Goal: Task Accomplishment & Management: Use online tool/utility

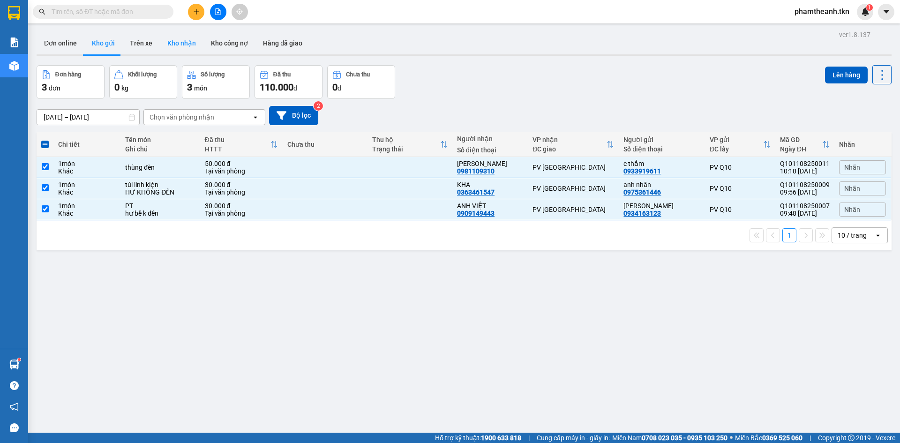
click at [172, 46] on button "Kho nhận" at bounding box center [182, 43] width 44 height 22
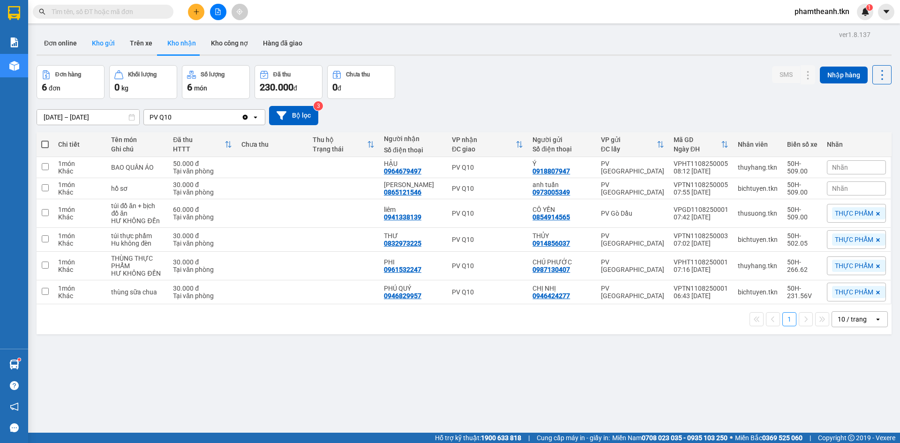
click at [93, 47] on button "Kho gửi" at bounding box center [103, 43] width 38 height 22
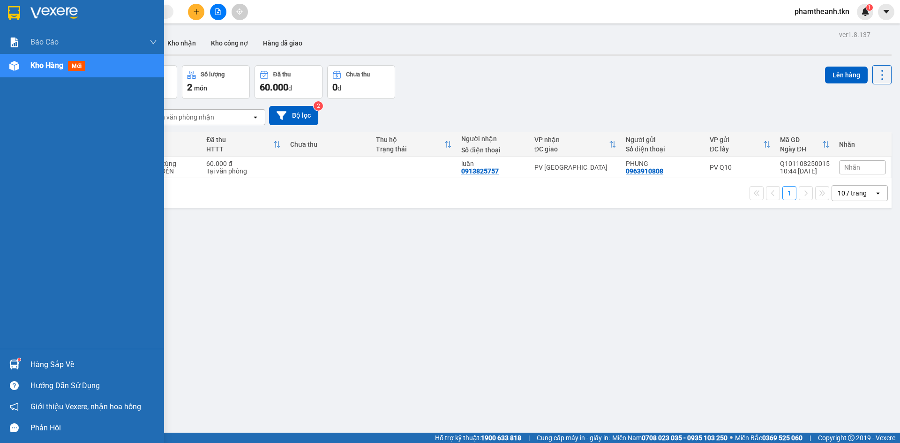
click at [12, 362] on img at bounding box center [14, 364] width 10 height 10
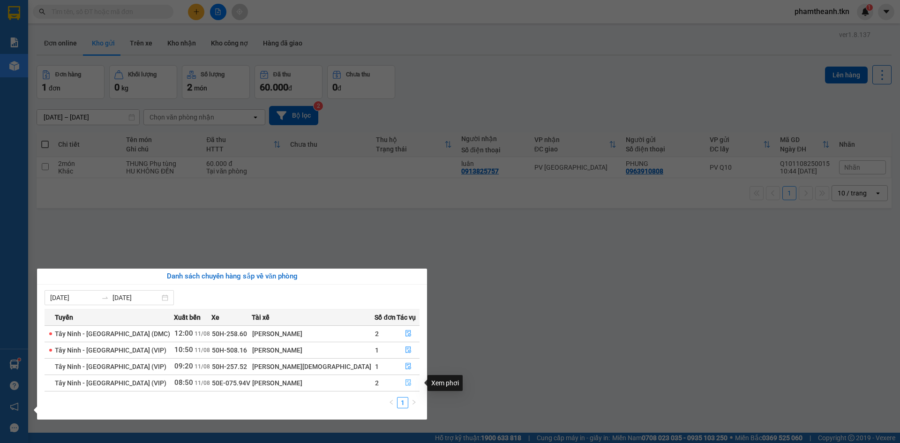
click at [404, 387] on button "button" at bounding box center [408, 382] width 22 height 15
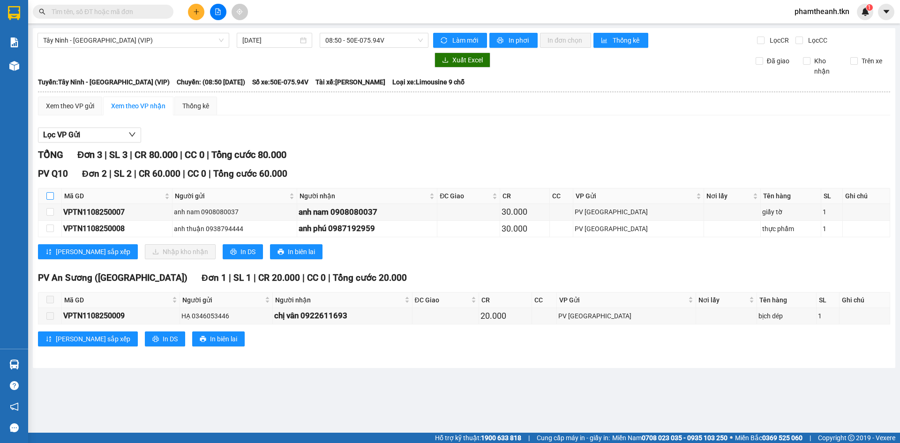
click at [52, 194] on input "checkbox" at bounding box center [49, 195] width 7 height 7
checkbox input "true"
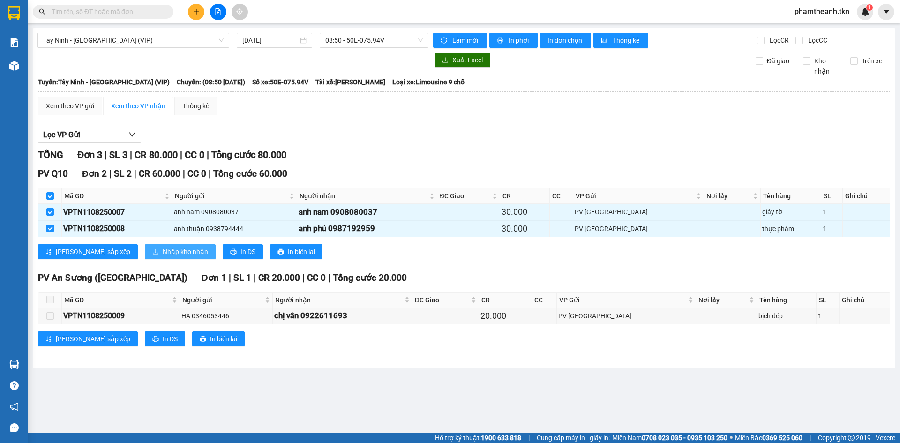
click at [145, 247] on button "Nhập kho nhận" at bounding box center [180, 251] width 71 height 15
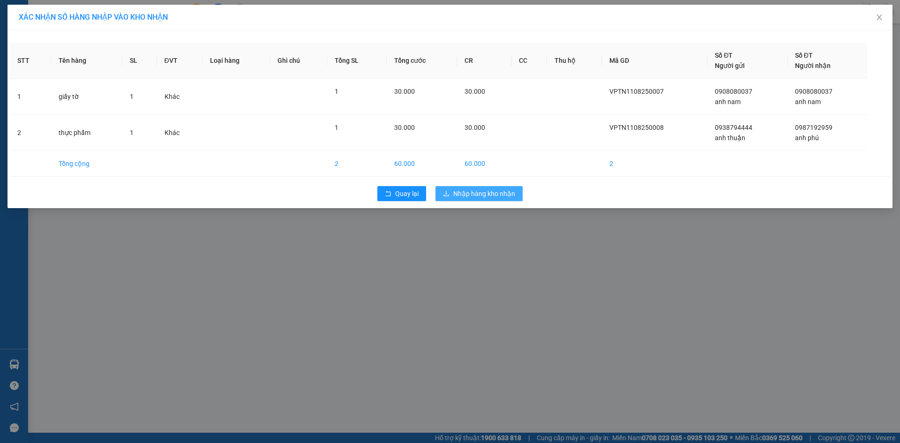
click at [446, 192] on icon "download" at bounding box center [446, 193] width 7 height 7
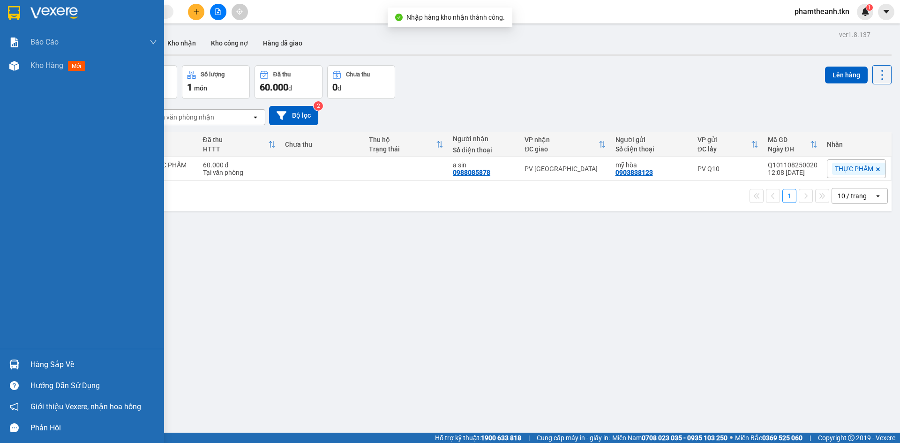
drag, startPoint x: 35, startPoint y: 352, endPoint x: 63, endPoint y: 351, distance: 28.2
click at [37, 352] on div "Hàng sắp về Hướng dẫn sử dụng Giới thiệu Vexere, nhận hoa hồng Phản hồi" at bounding box center [82, 394] width 164 height 90
click at [61, 365] on div "Hàng sắp về" at bounding box center [93, 365] width 127 height 14
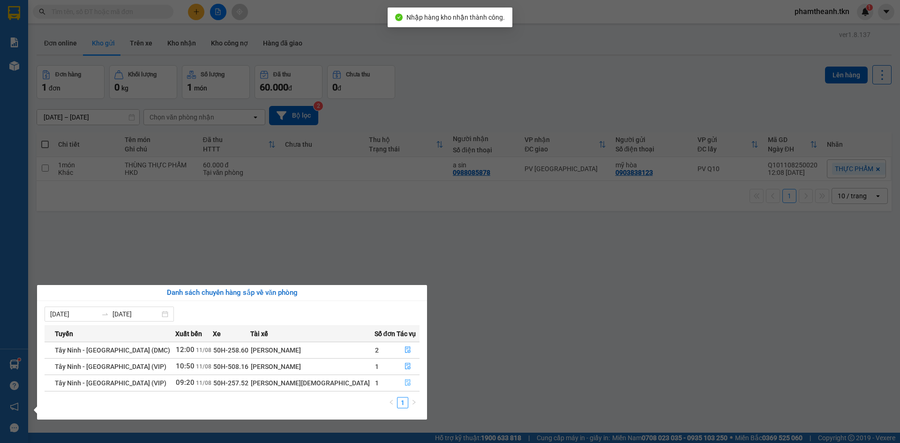
click at [404, 382] on icon "file-done" at bounding box center [407, 382] width 7 height 7
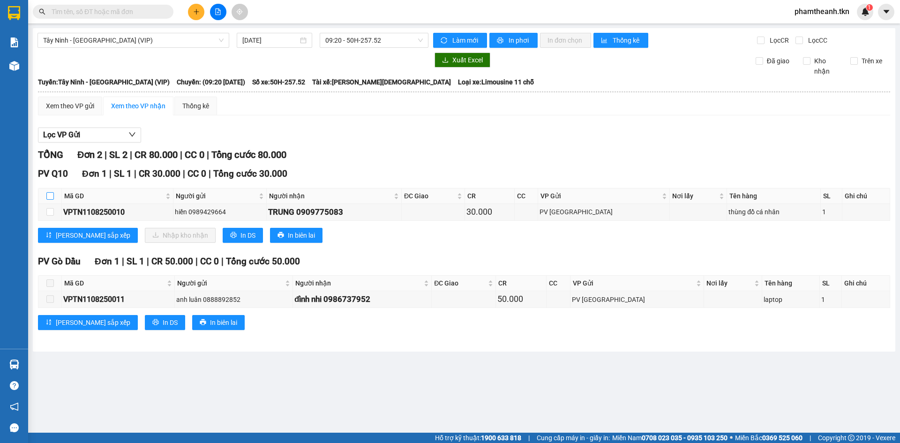
click at [48, 194] on input "checkbox" at bounding box center [49, 195] width 7 height 7
checkbox input "true"
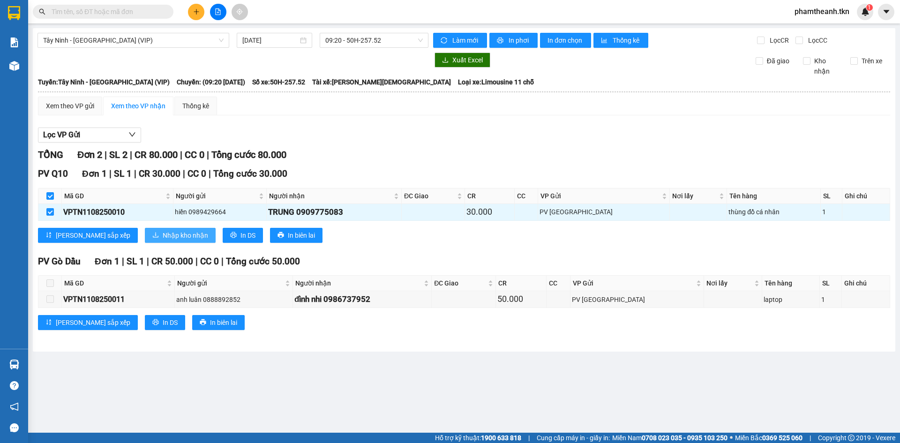
click at [145, 229] on button "Nhập kho nhận" at bounding box center [180, 235] width 71 height 15
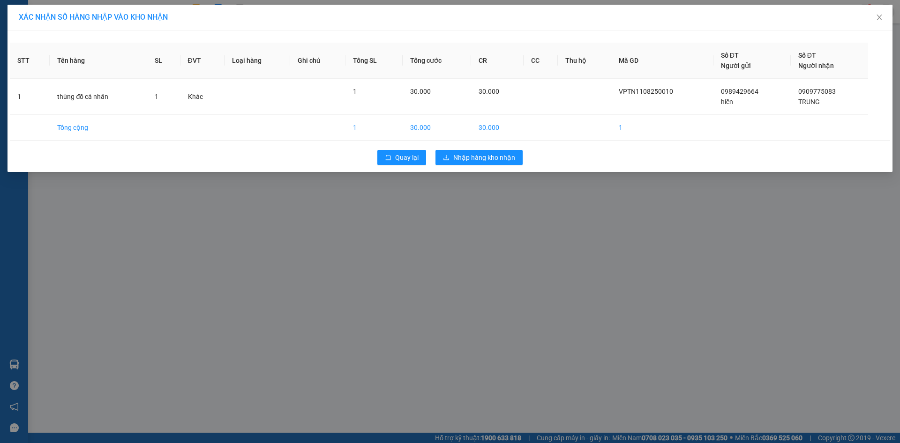
click at [140, 235] on div "XÁC NHẬN SỐ HÀNG NHẬP VÀO KHO NHẬN STT Tên hàng SL ĐVT Loại hàng Ghi chú Tổng S…" at bounding box center [450, 221] width 900 height 443
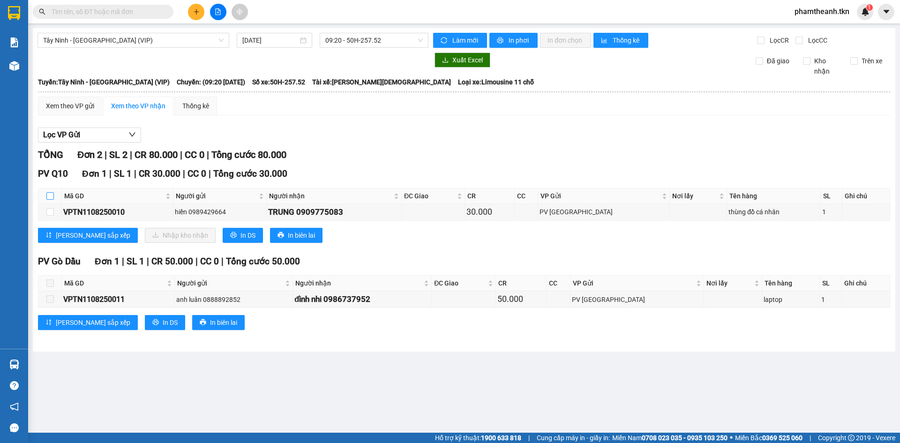
click at [48, 197] on input "checkbox" at bounding box center [49, 195] width 7 height 7
checkbox input "true"
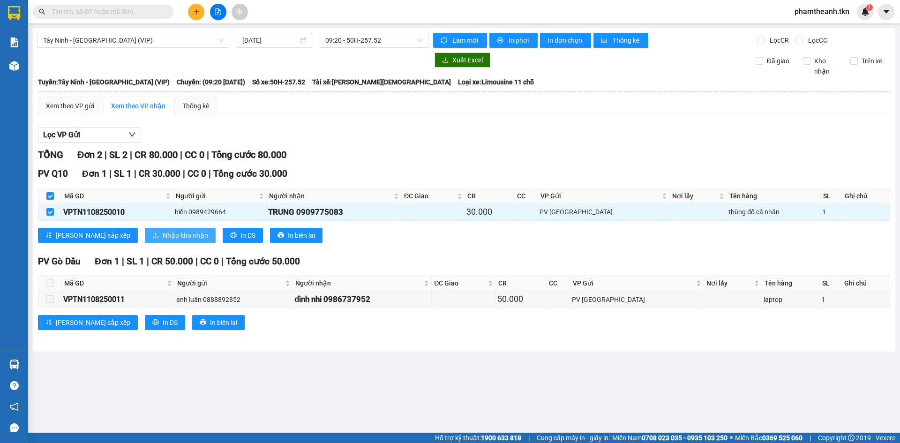
click at [163, 238] on span "Nhập kho nhận" at bounding box center [185, 235] width 45 height 10
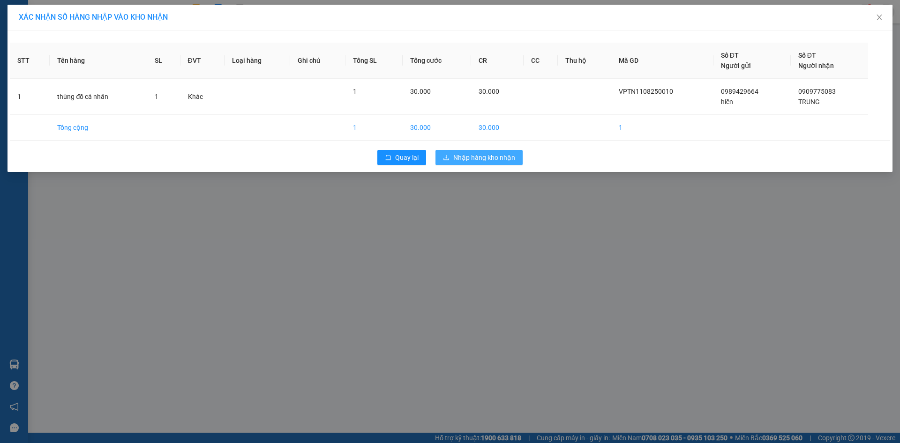
click at [472, 159] on span "Nhập hàng kho nhận" at bounding box center [484, 157] width 62 height 10
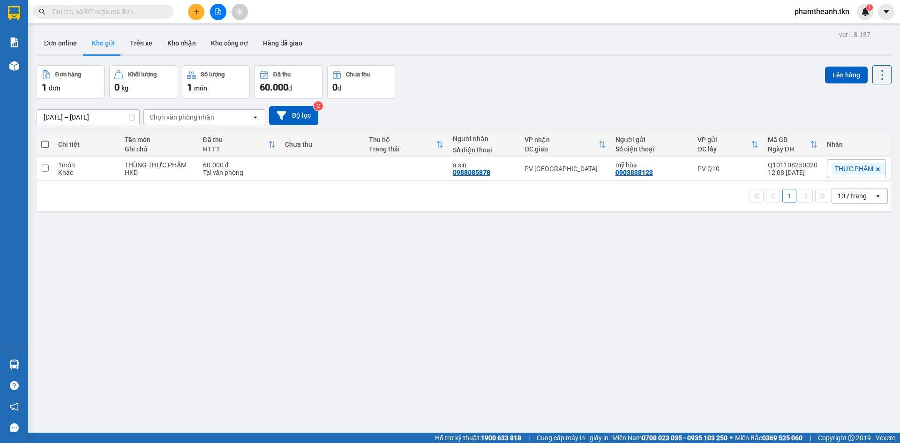
click at [269, 211] on div "ver 1.8.137 Đơn online Kho gửi Trên xe Kho nhận Kho công nợ Hàng đã giao Đơn hà…" at bounding box center [464, 249] width 862 height 443
click at [174, 173] on div "HKD" at bounding box center [159, 172] width 69 height 7
checkbox input "true"
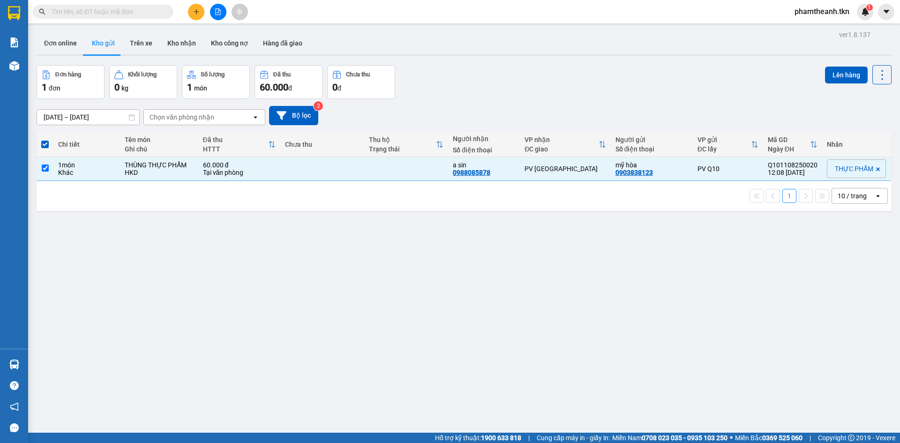
click at [275, 313] on div "ver 1.8.137 Đơn online Kho gửi Trên xe Kho nhận Kho công nợ Hàng đã giao Đơn hà…" at bounding box center [464, 249] width 862 height 443
click at [299, 240] on div "ver 1.8.137 Đơn online Kho gửi Trên xe Kho nhận Kho công nợ Hàng đã giao Đơn hà…" at bounding box center [464, 249] width 862 height 443
click at [840, 71] on button "Lên hàng" at bounding box center [846, 75] width 43 height 17
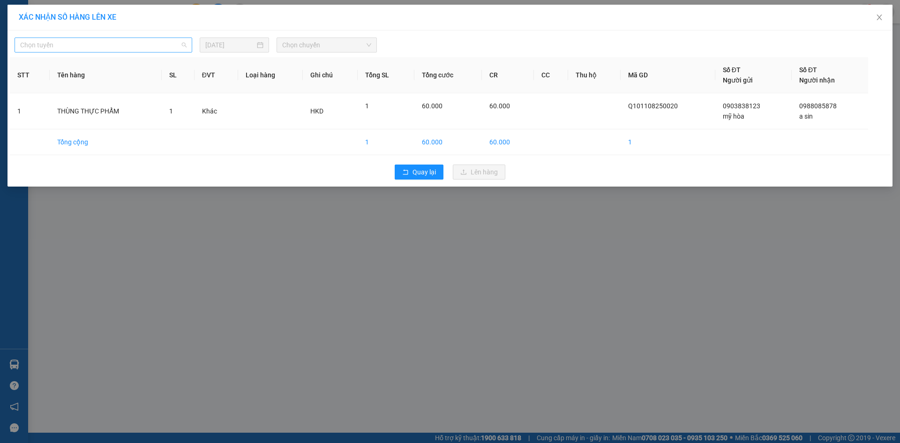
click at [125, 52] on span "Chọn tuyến" at bounding box center [103, 45] width 166 height 14
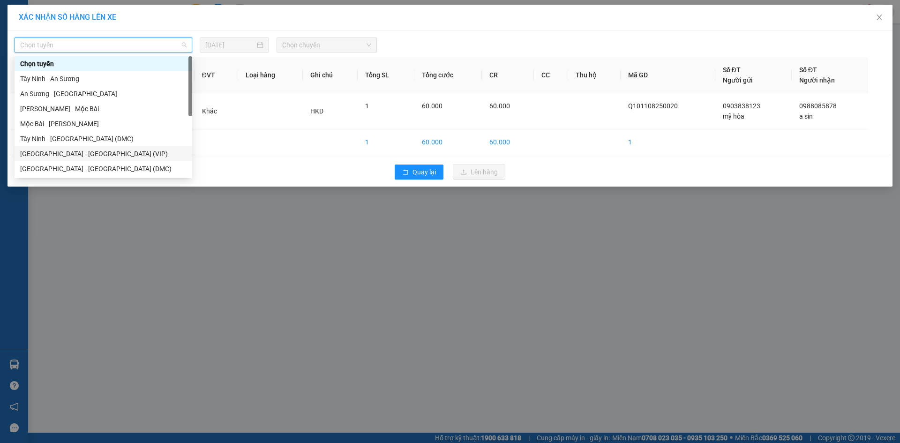
click at [89, 156] on div "[GEOGRAPHIC_DATA] - [GEOGRAPHIC_DATA] (VIP)" at bounding box center [103, 154] width 166 height 10
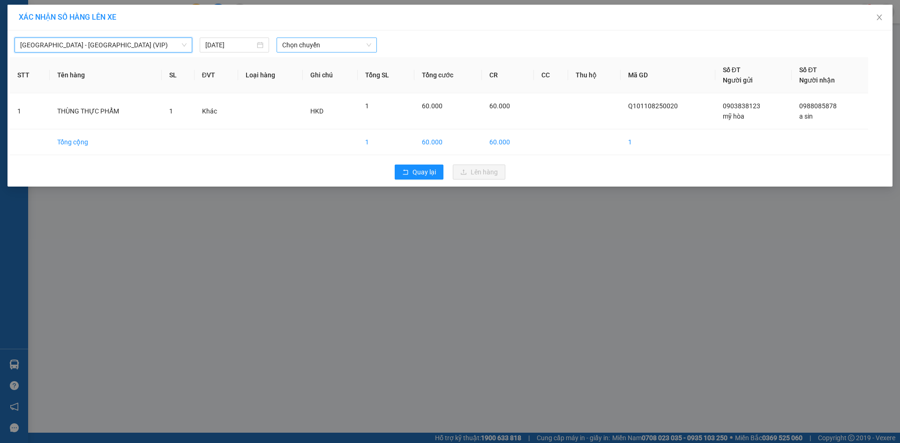
click at [302, 43] on span "Chọn chuyến" at bounding box center [326, 45] width 89 height 14
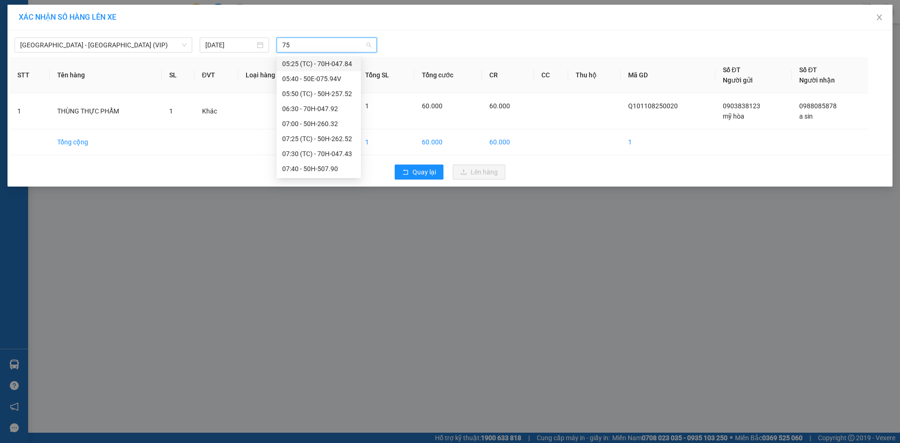
type input "759"
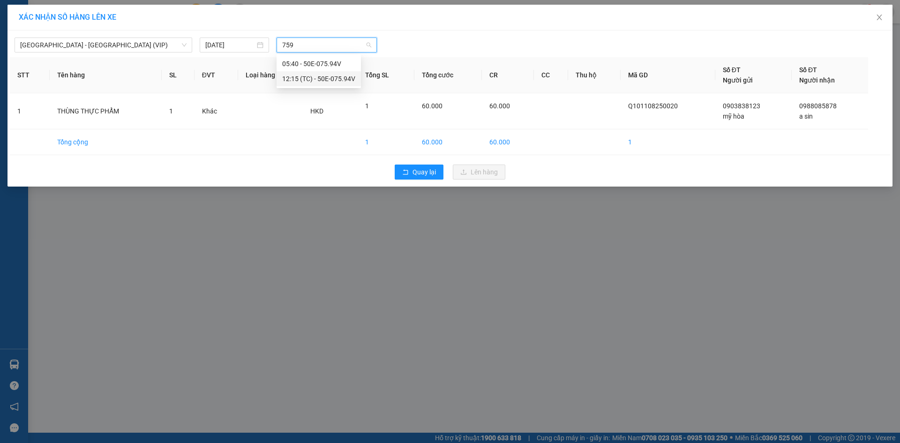
click at [302, 82] on div "12:15 (TC) - 50E-075.94V" at bounding box center [318, 79] width 73 height 10
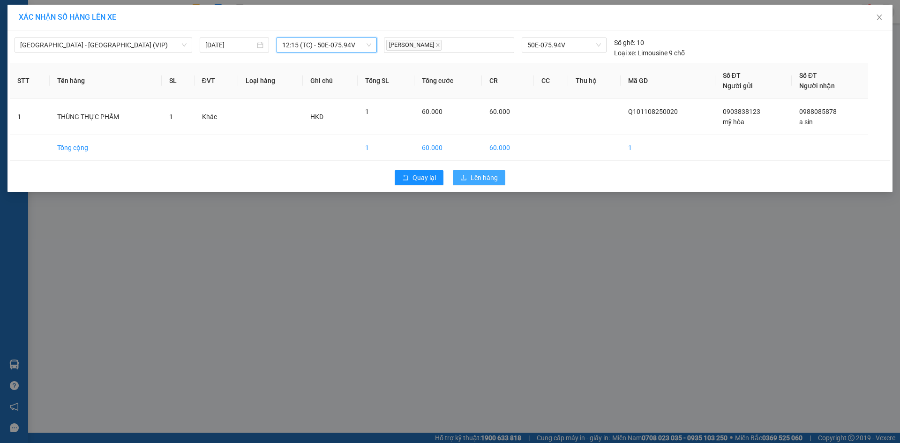
click at [481, 179] on span "Lên hàng" at bounding box center [484, 177] width 27 height 10
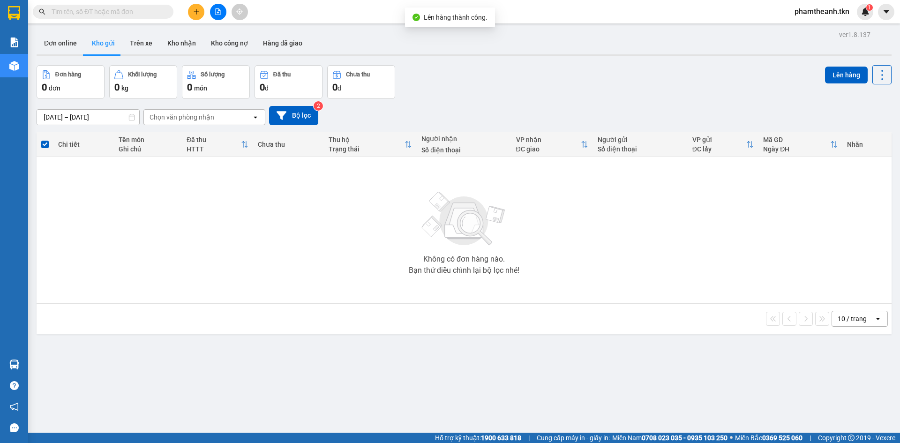
click at [734, 54] on div at bounding box center [464, 54] width 855 height 1
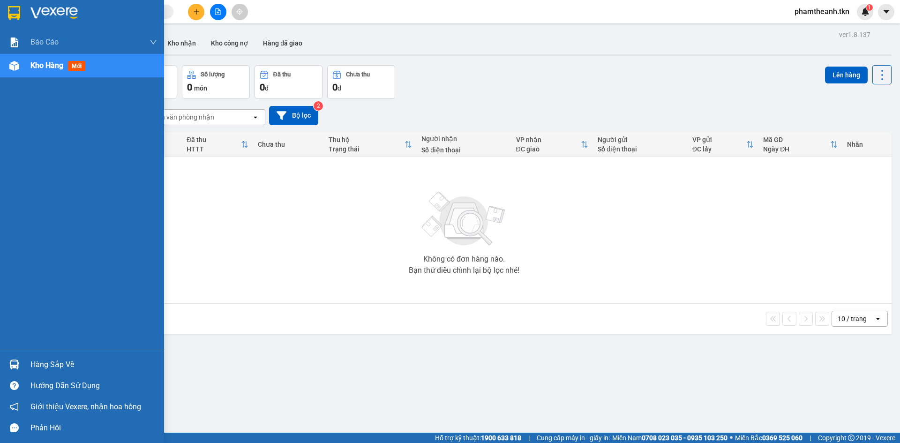
click at [23, 363] on div "Hàng sắp về" at bounding box center [82, 364] width 164 height 21
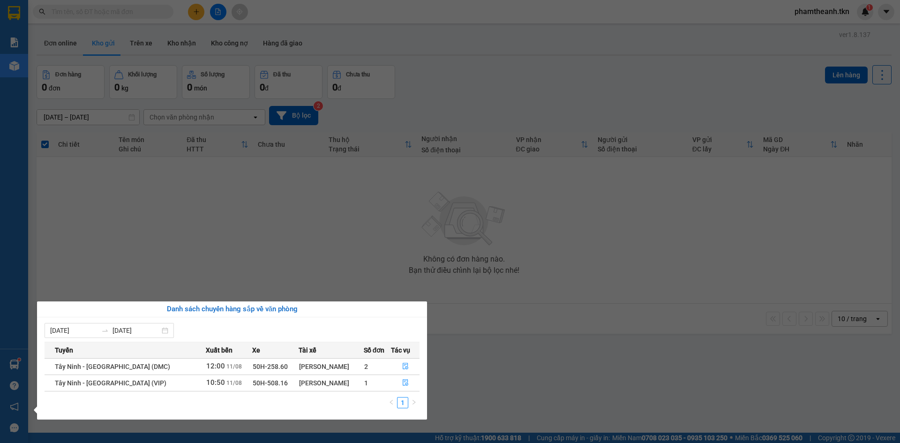
click at [385, 287] on section "Kết quả tìm kiếm ( 0 ) Bộ lọc No Data phamtheanh.tkn 1 Báo cáo Mẫu 1: Báo cáo d…" at bounding box center [450, 221] width 900 height 443
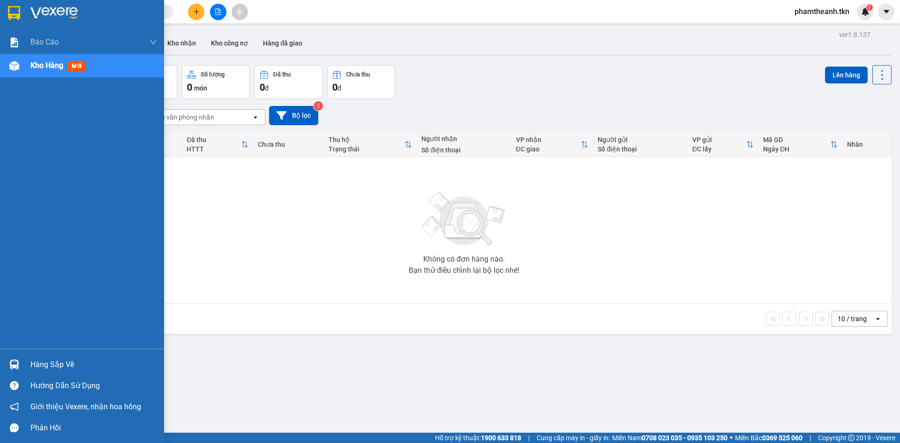
click at [40, 364] on div "Hàng sắp về" at bounding box center [93, 365] width 127 height 14
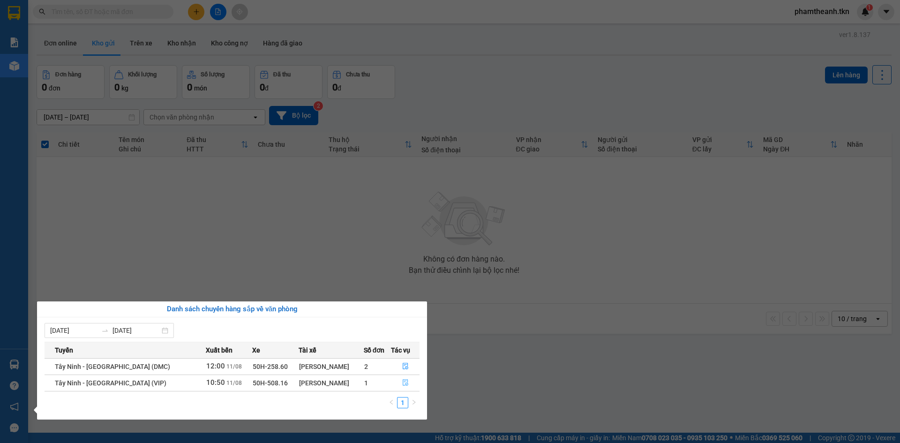
click at [402, 380] on icon "file-done" at bounding box center [405, 382] width 7 height 7
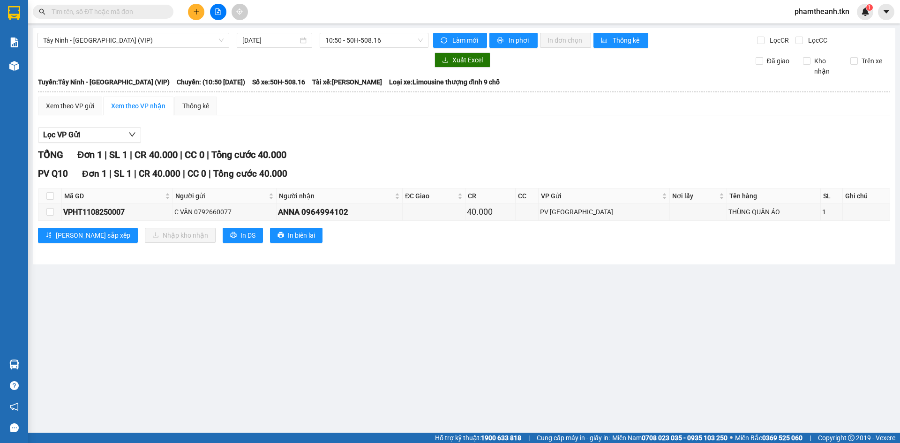
click at [143, 13] on input "text" at bounding box center [107, 12] width 111 height 10
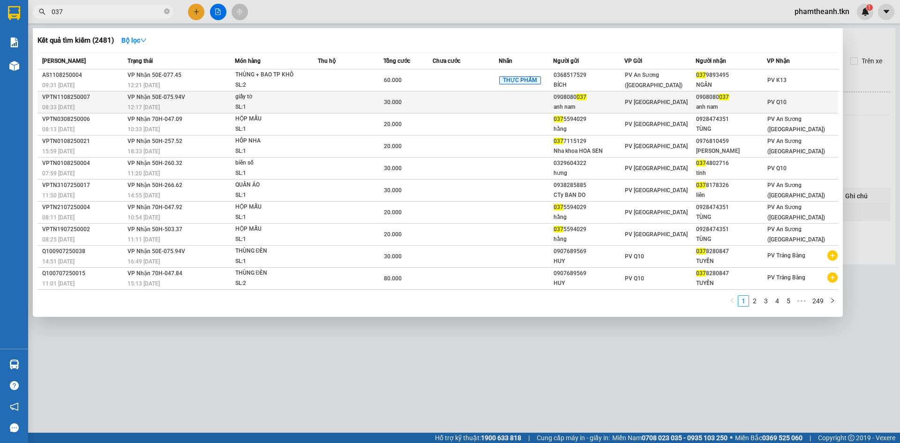
type input "037"
click at [799, 105] on div "PV Q10" at bounding box center [802, 102] width 70 height 10
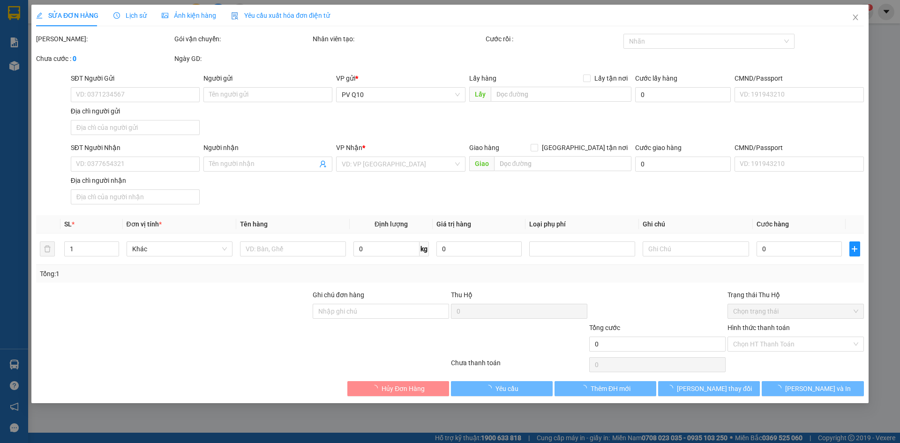
type input "0908080037"
type input "anh nam"
type input "0908080037"
type input "anh nam"
type input "30.000"
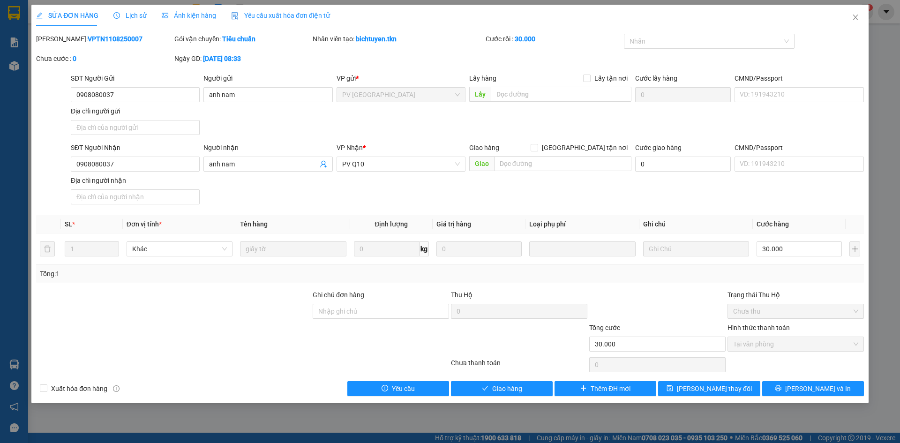
click at [510, 400] on div "SỬA ĐƠN HÀNG Lịch sử Ảnh kiện hàng Yêu cầu xuất hóa đơn điện tử Total Paid Fee …" at bounding box center [449, 204] width 837 height 398
click at [522, 392] on button "Giao hàng" at bounding box center [502, 388] width 102 height 15
